Goal: Find specific page/section: Find specific page/section

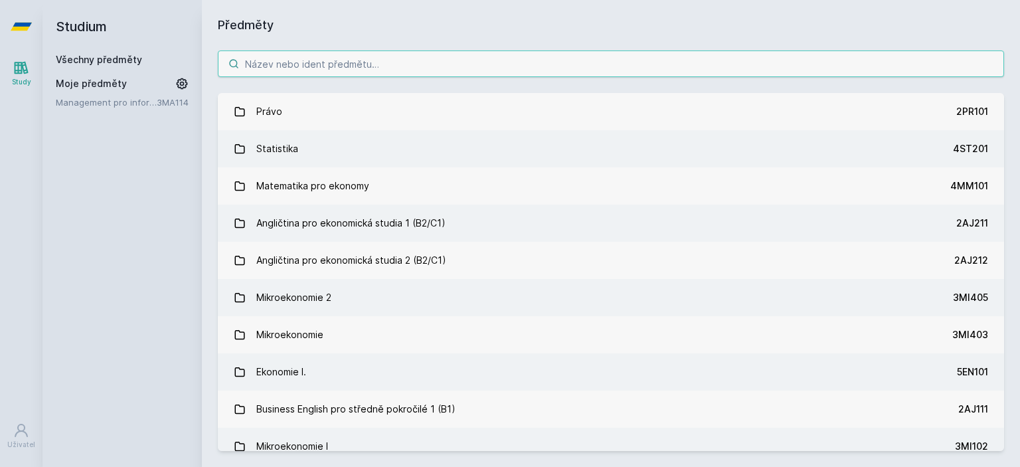
click at [408, 62] on input "search" at bounding box center [611, 63] width 786 height 27
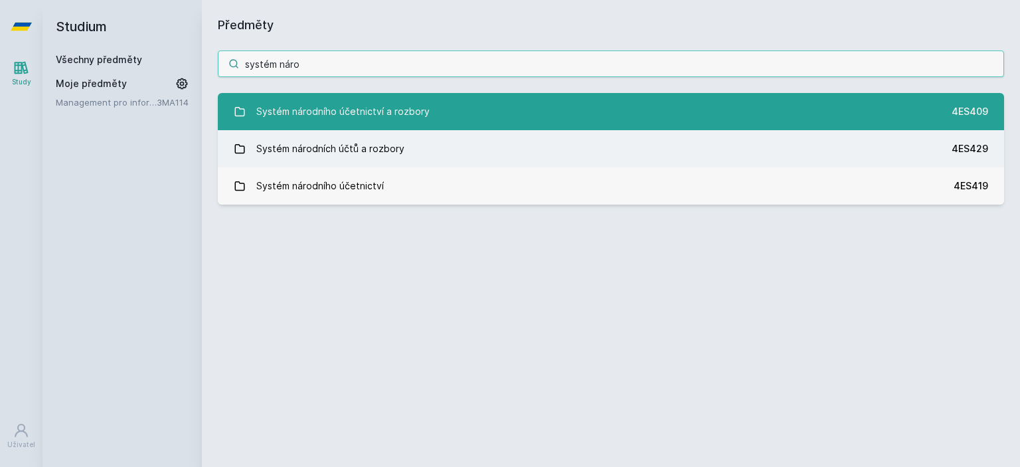
type input "systém náro"
click at [361, 96] on link "Systém národního účetnictví a rozbory 4ES409" at bounding box center [611, 111] width 786 height 37
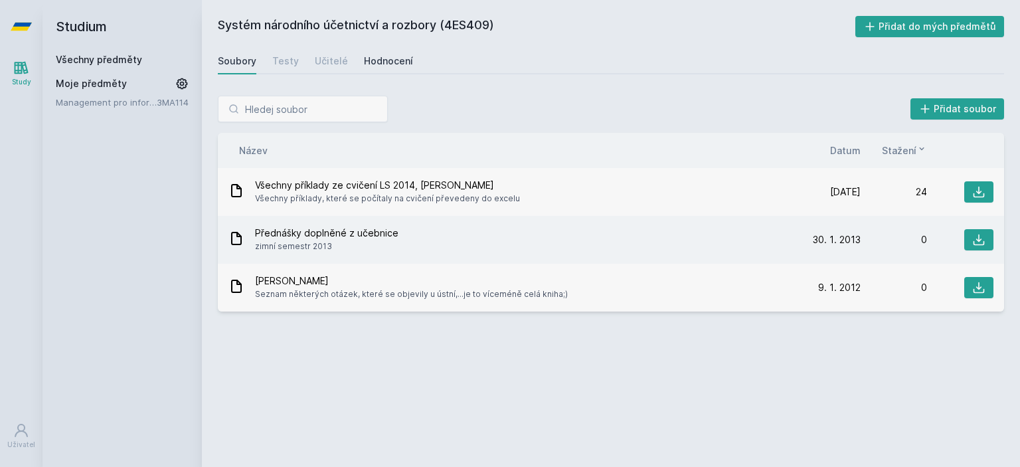
click at [388, 57] on div "Hodnocení" at bounding box center [388, 60] width 49 height 13
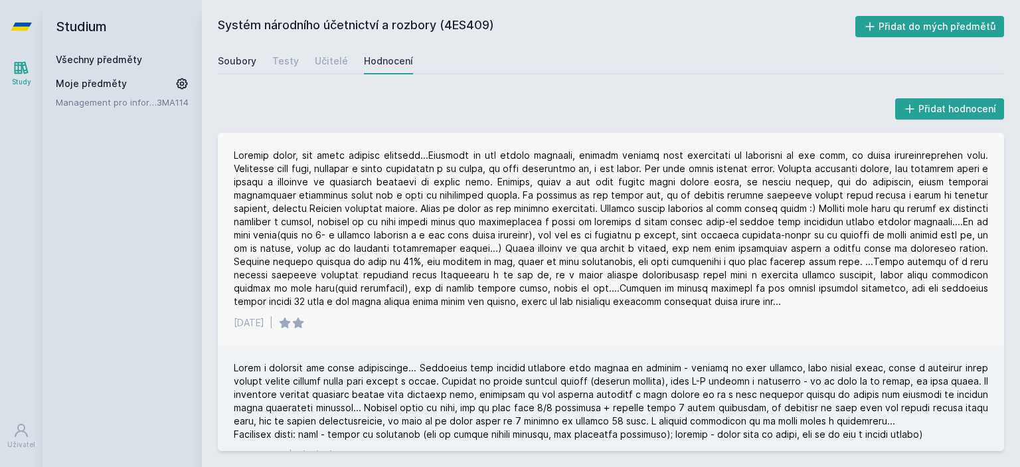
click at [247, 56] on div "Soubory" at bounding box center [237, 60] width 39 height 13
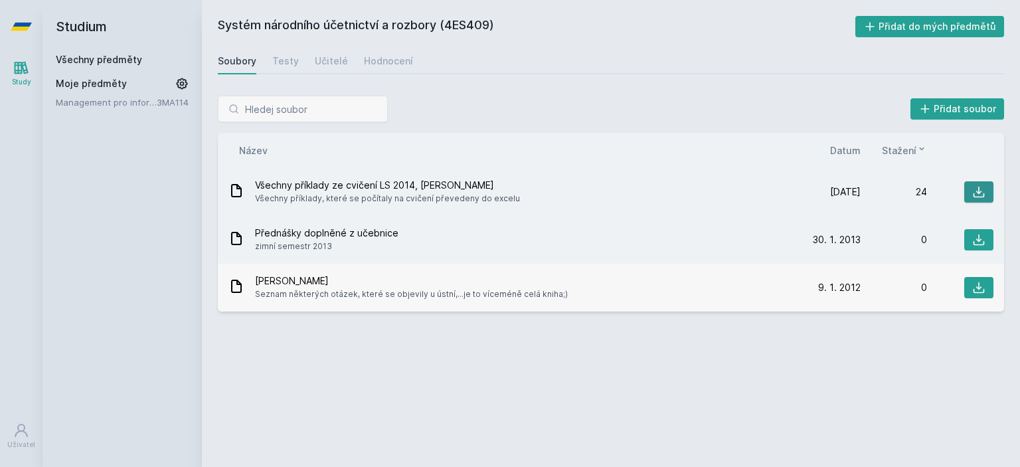
click at [978, 188] on icon at bounding box center [978, 191] width 13 height 13
